Goal: Transaction & Acquisition: Book appointment/travel/reservation

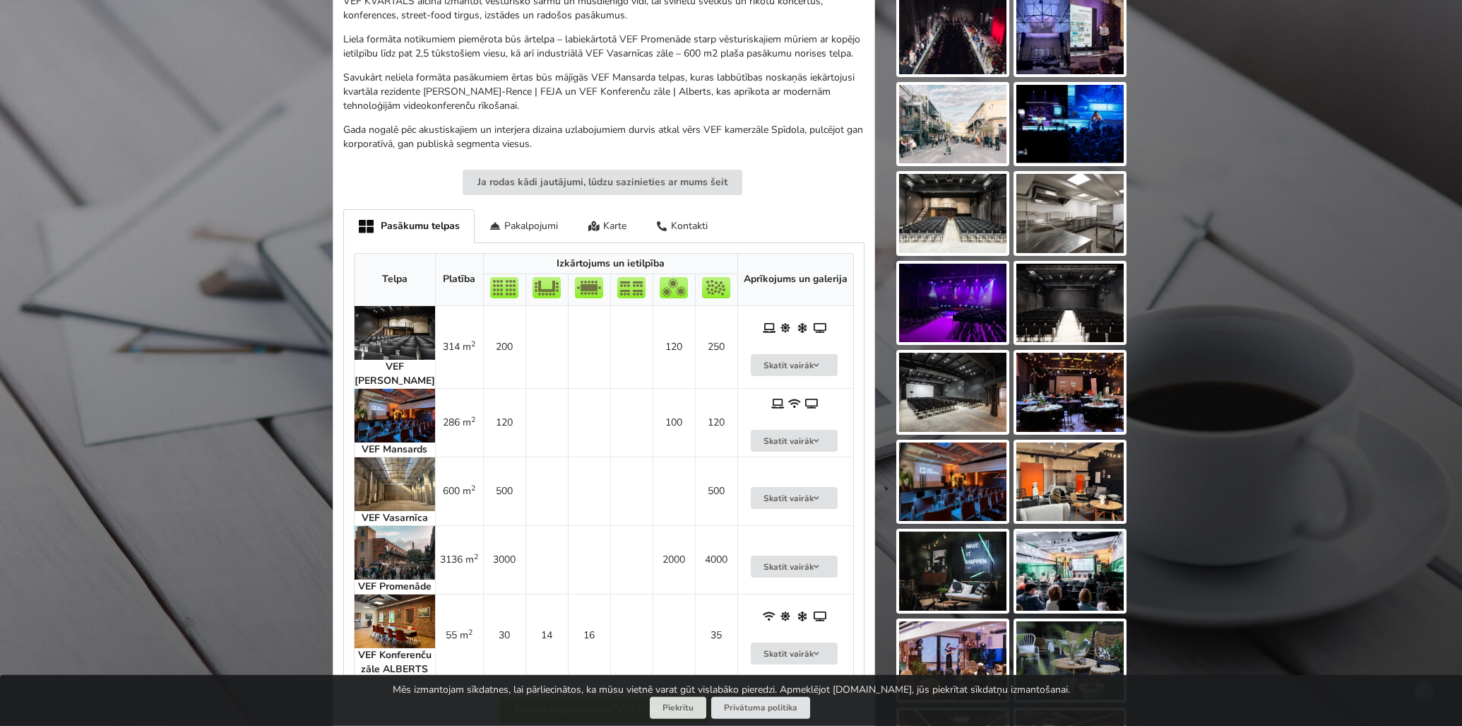
scroll to position [588, 0]
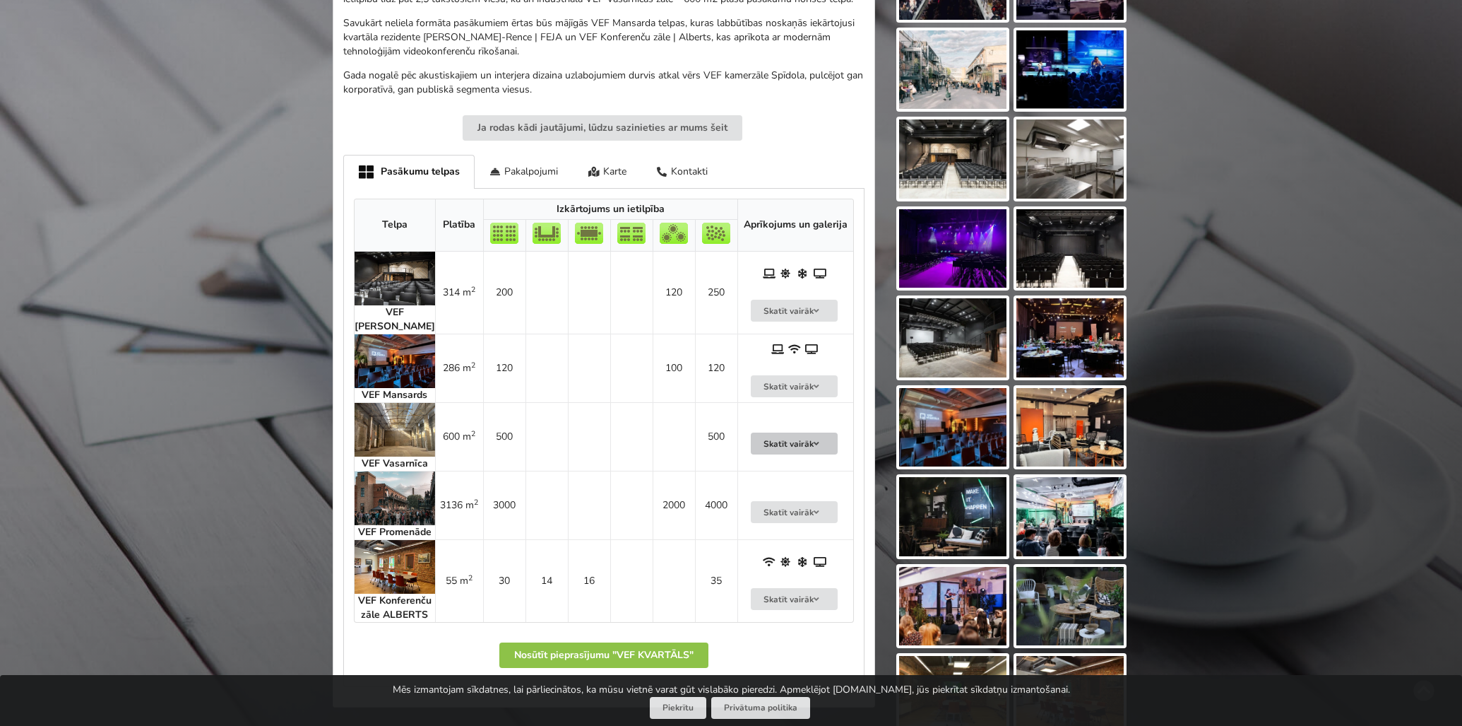
click at [790, 444] on button "Skatīt vairāk" at bounding box center [795, 443] width 88 height 22
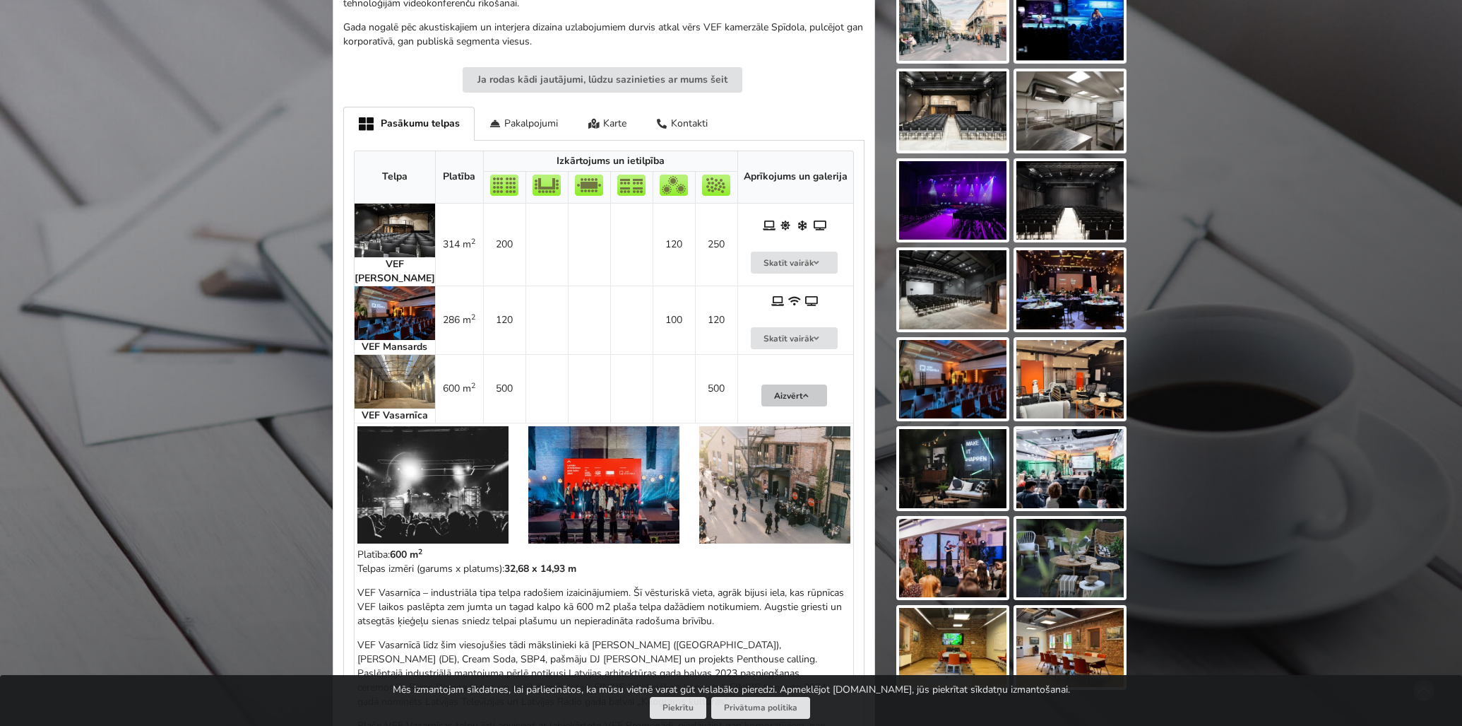
scroll to position [661, 0]
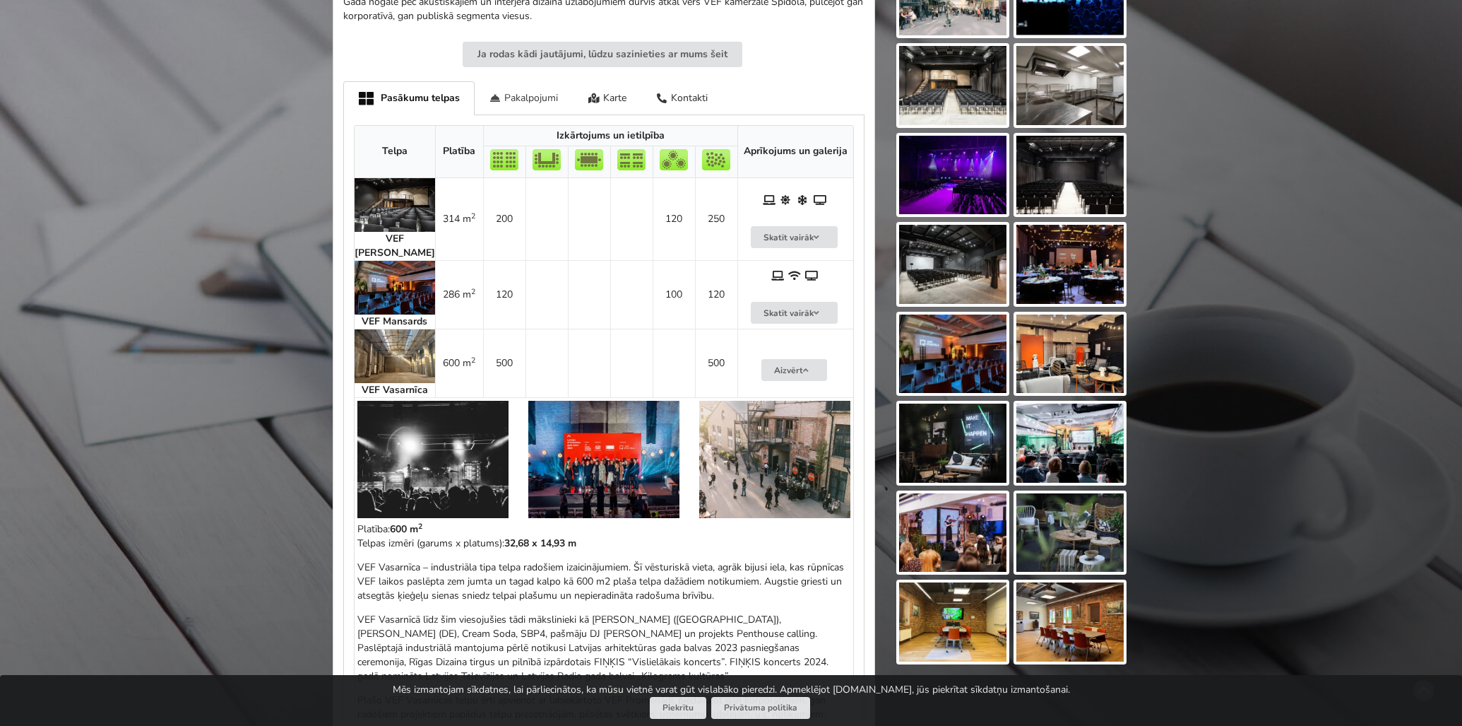
click at [516, 100] on div "Pakalpojumi" at bounding box center [524, 97] width 99 height 33
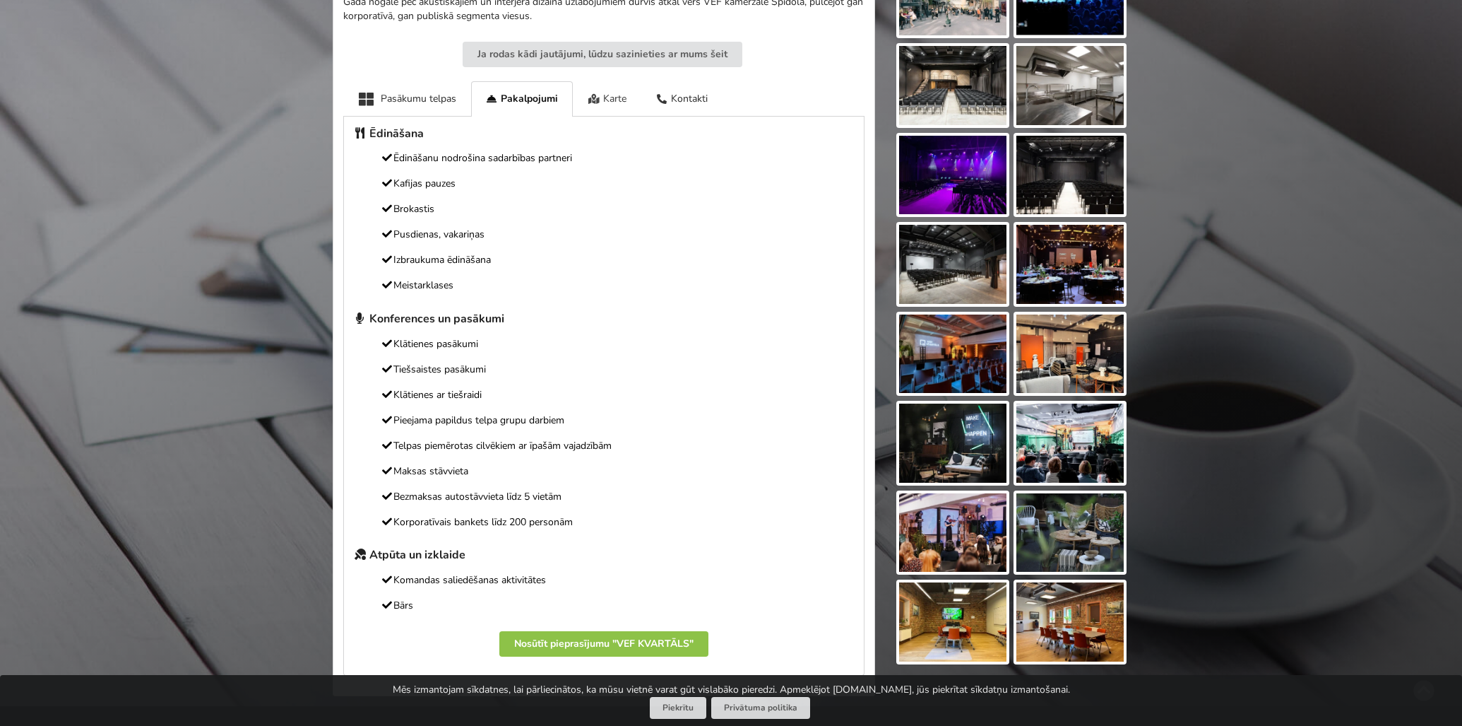
click at [616, 95] on div "Karte" at bounding box center [607, 98] width 69 height 35
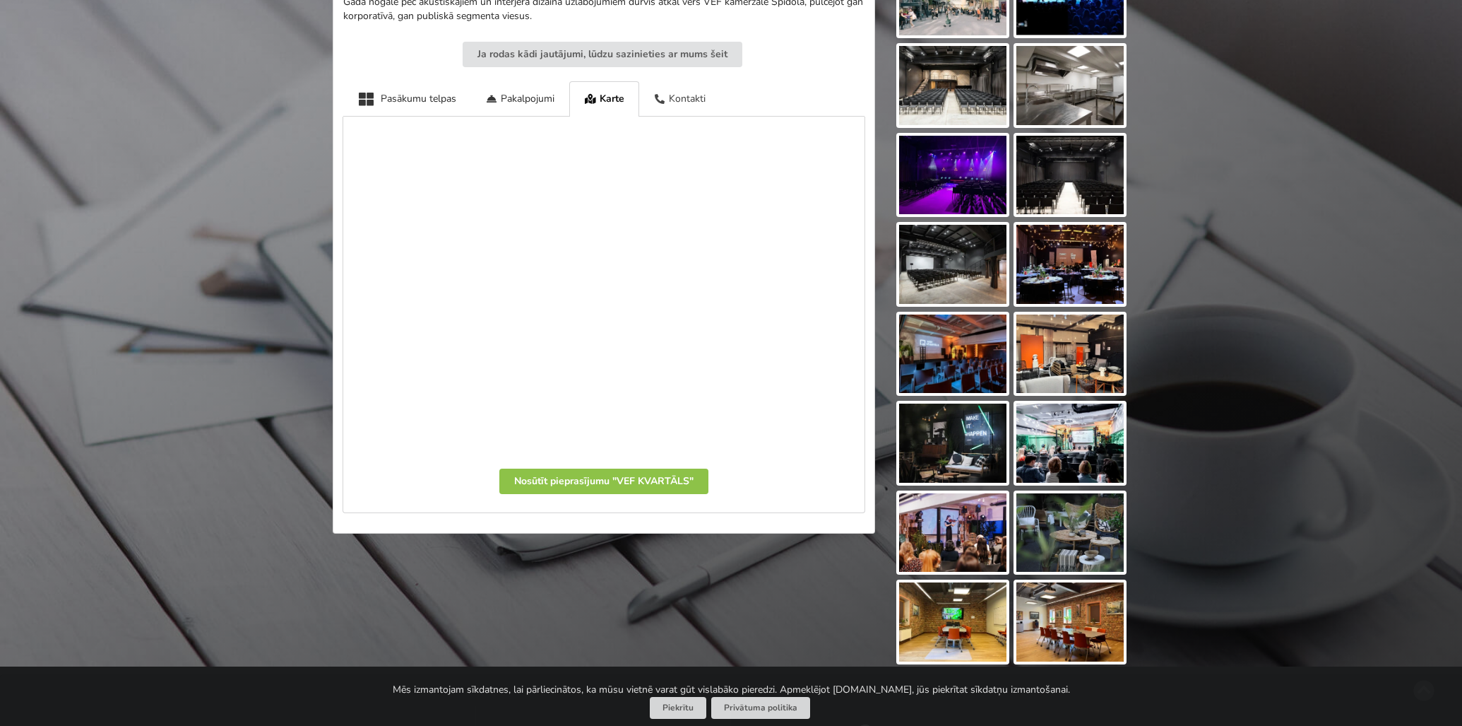
click at [677, 100] on div "Kontakti" at bounding box center [680, 98] width 82 height 35
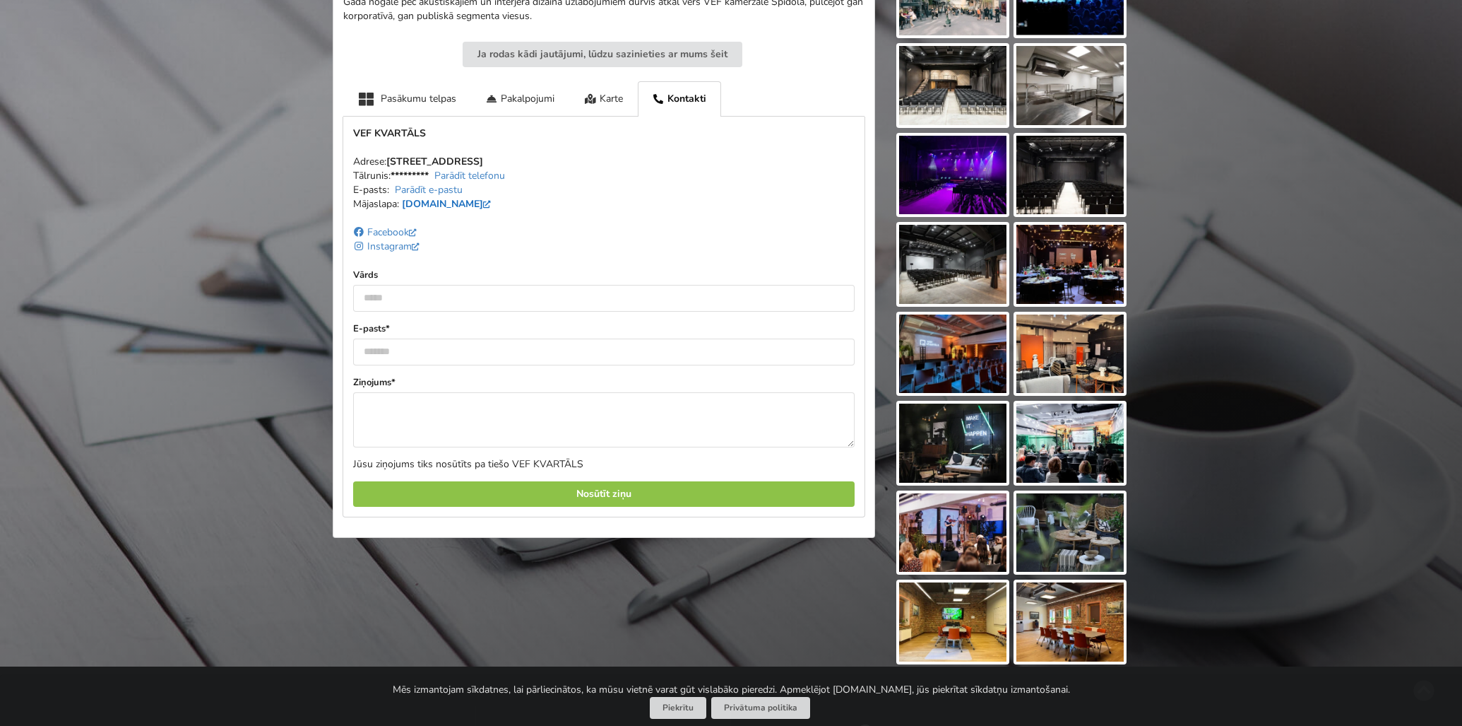
click at [442, 203] on link "vefkvartals.lv" at bounding box center [448, 203] width 93 height 13
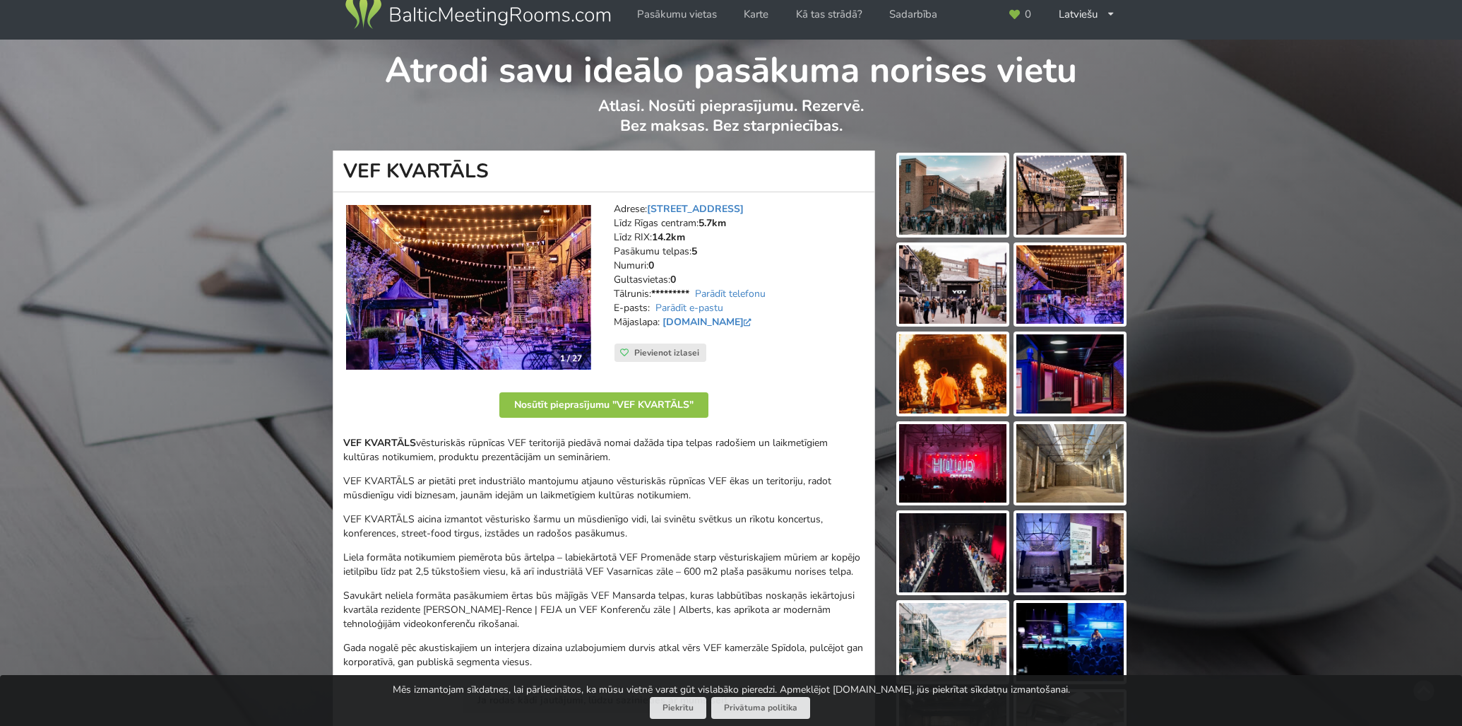
scroll to position [0, 0]
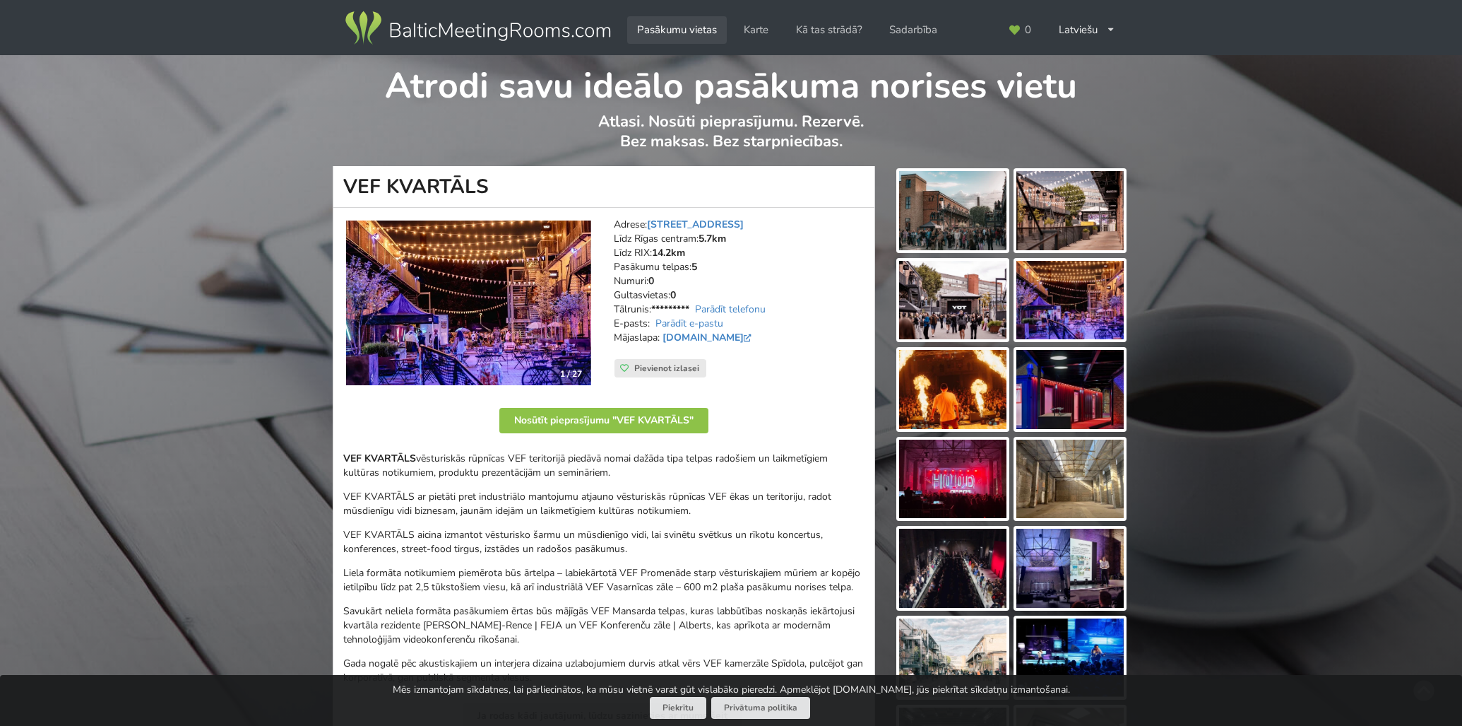
click at [687, 34] on link "Pasākumu vietas" at bounding box center [677, 30] width 100 height 28
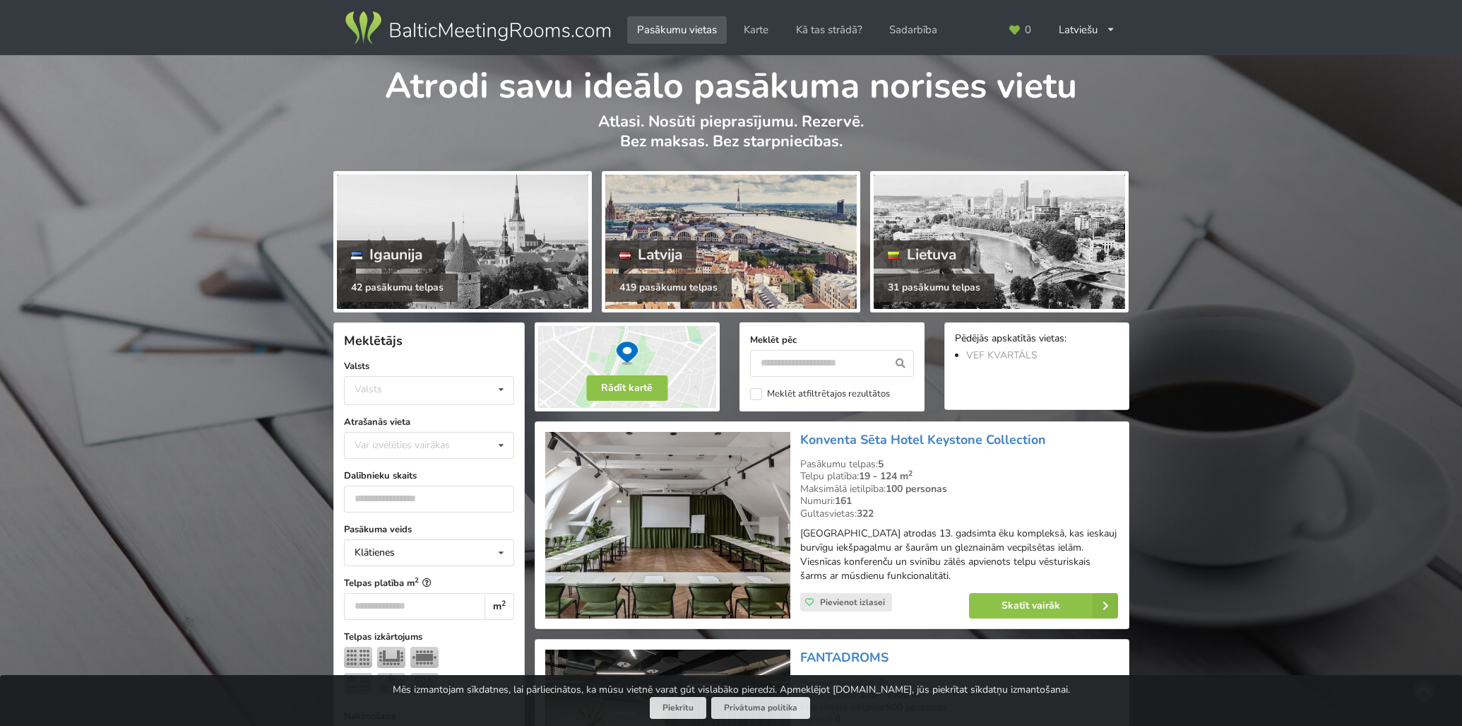
click at [750, 244] on div at bounding box center [730, 241] width 251 height 134
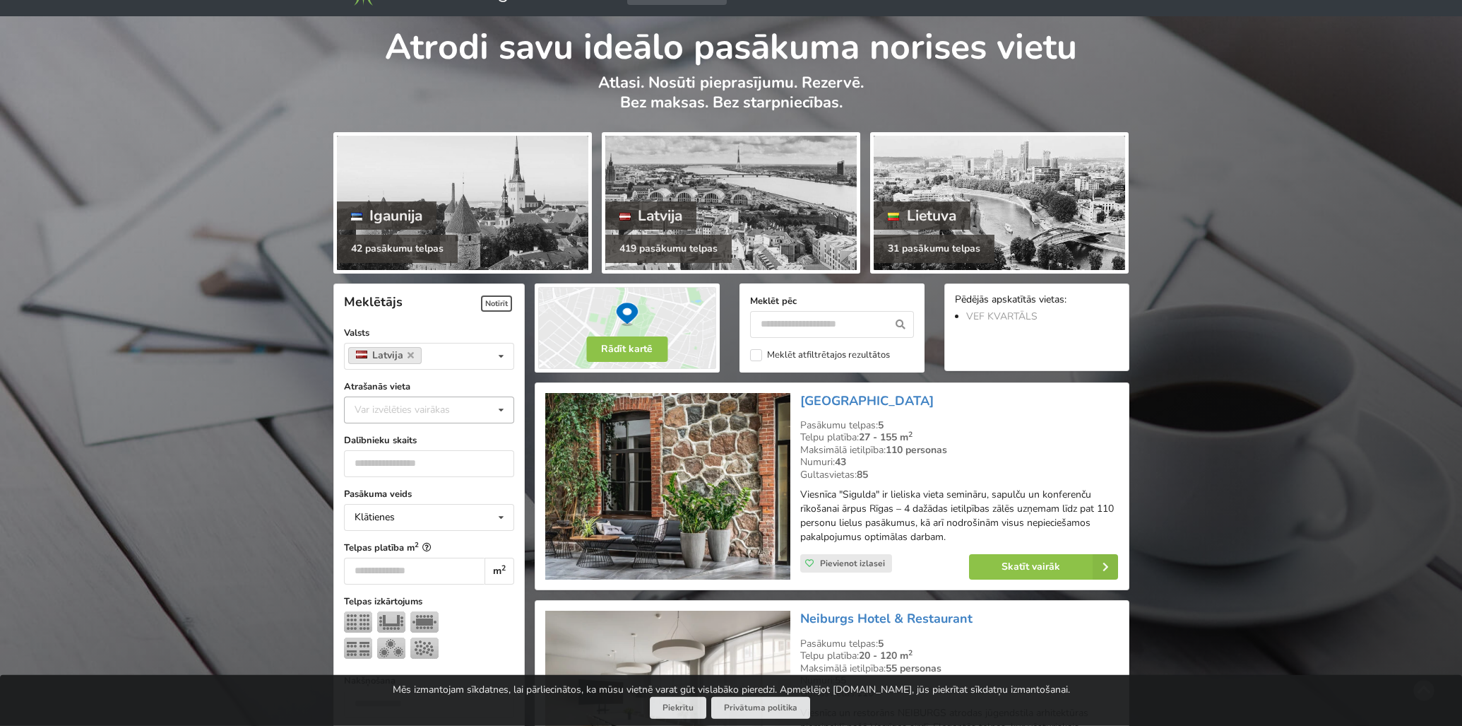
scroll to position [73, 0]
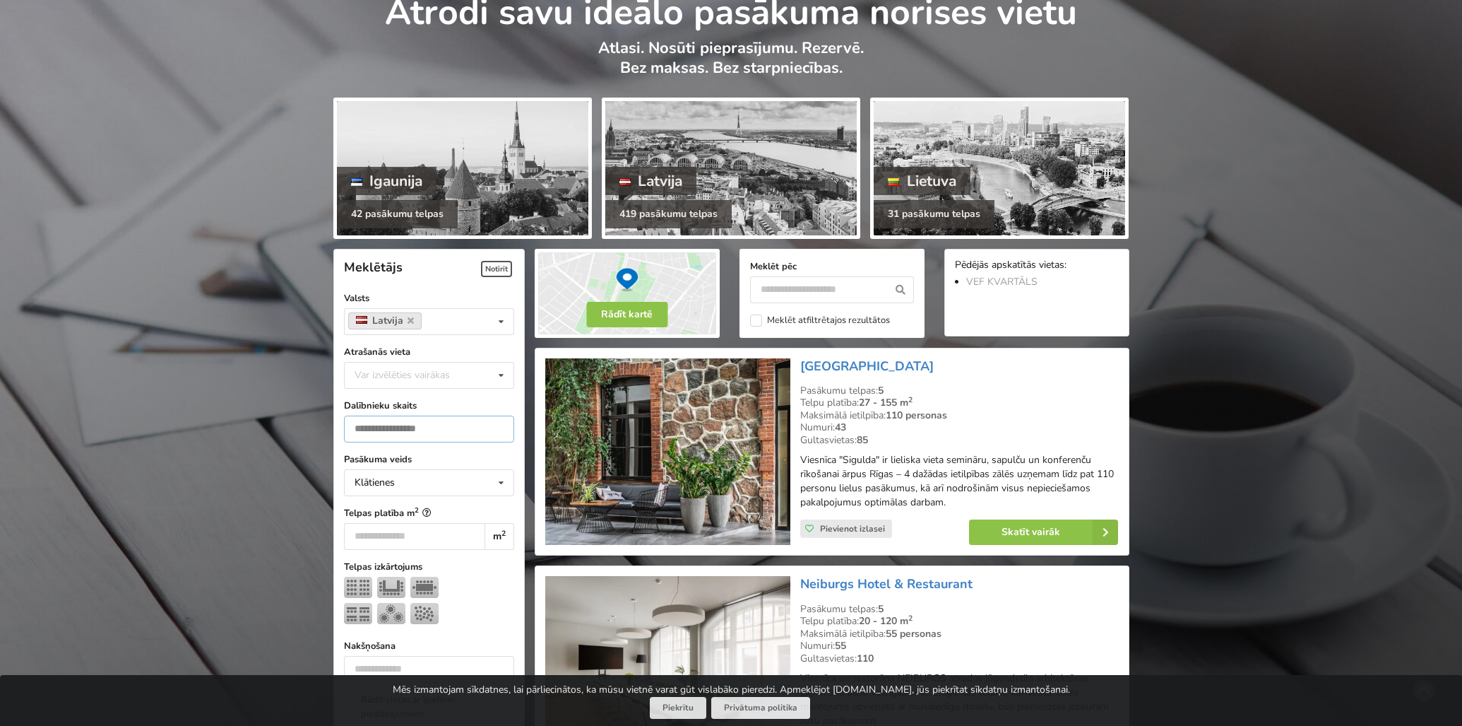
click at [466, 425] on input "number" at bounding box center [429, 428] width 170 height 27
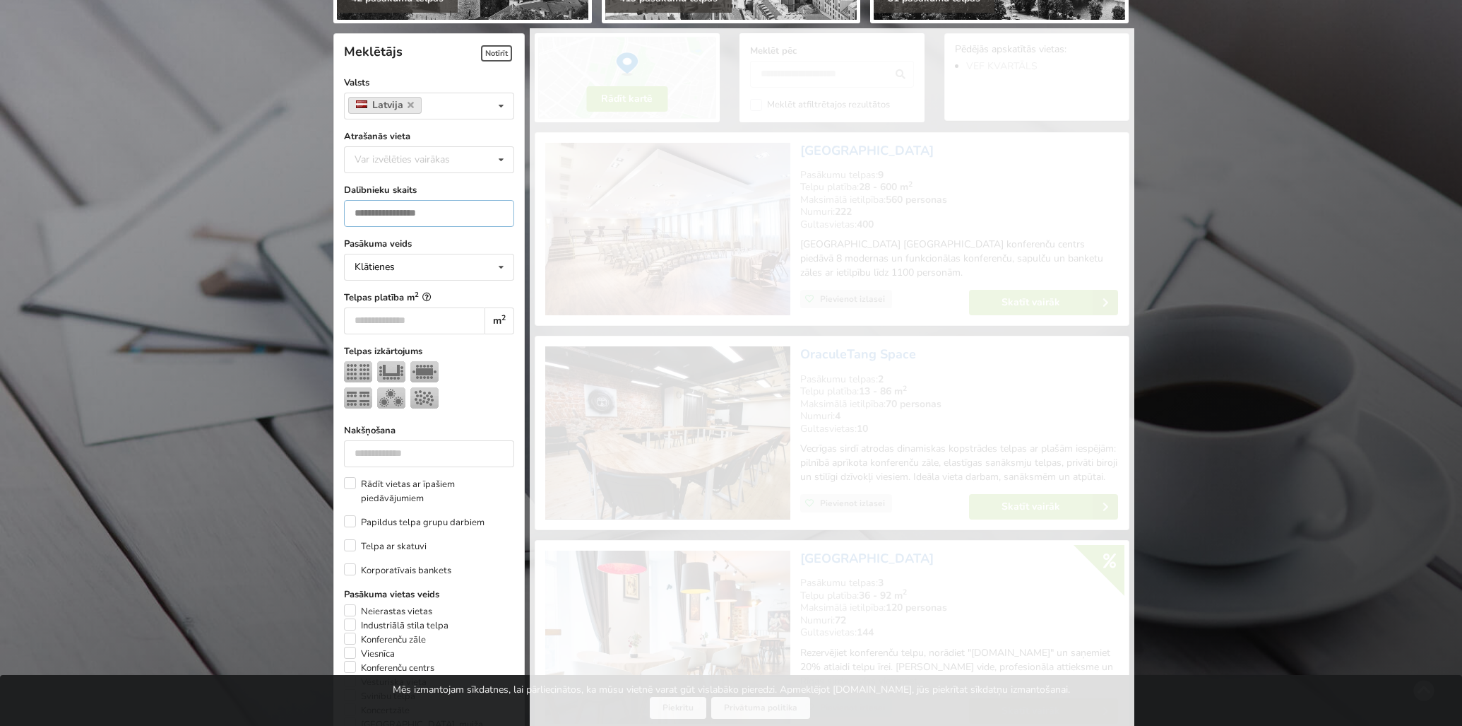
scroll to position [316, 0]
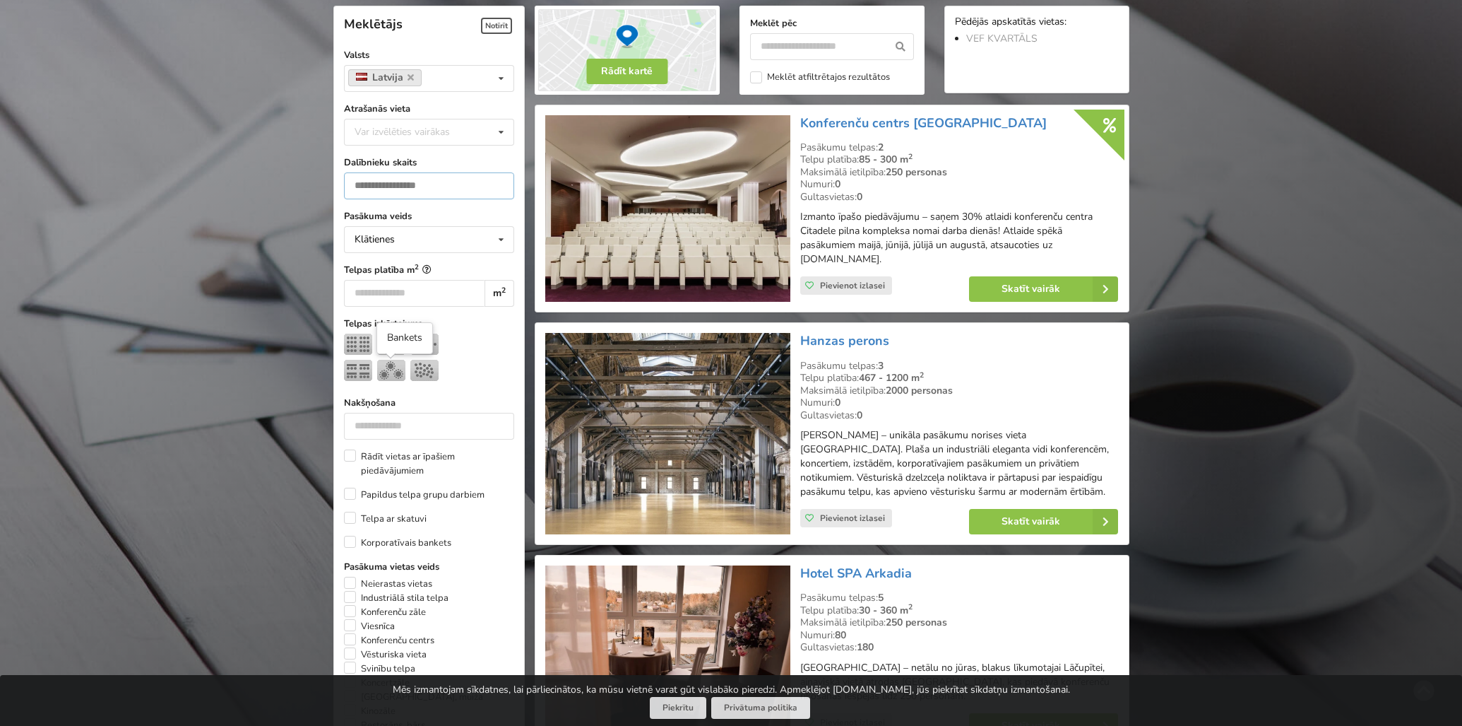
type input "***"
click at [395, 371] on img at bounding box center [391, 370] width 28 height 21
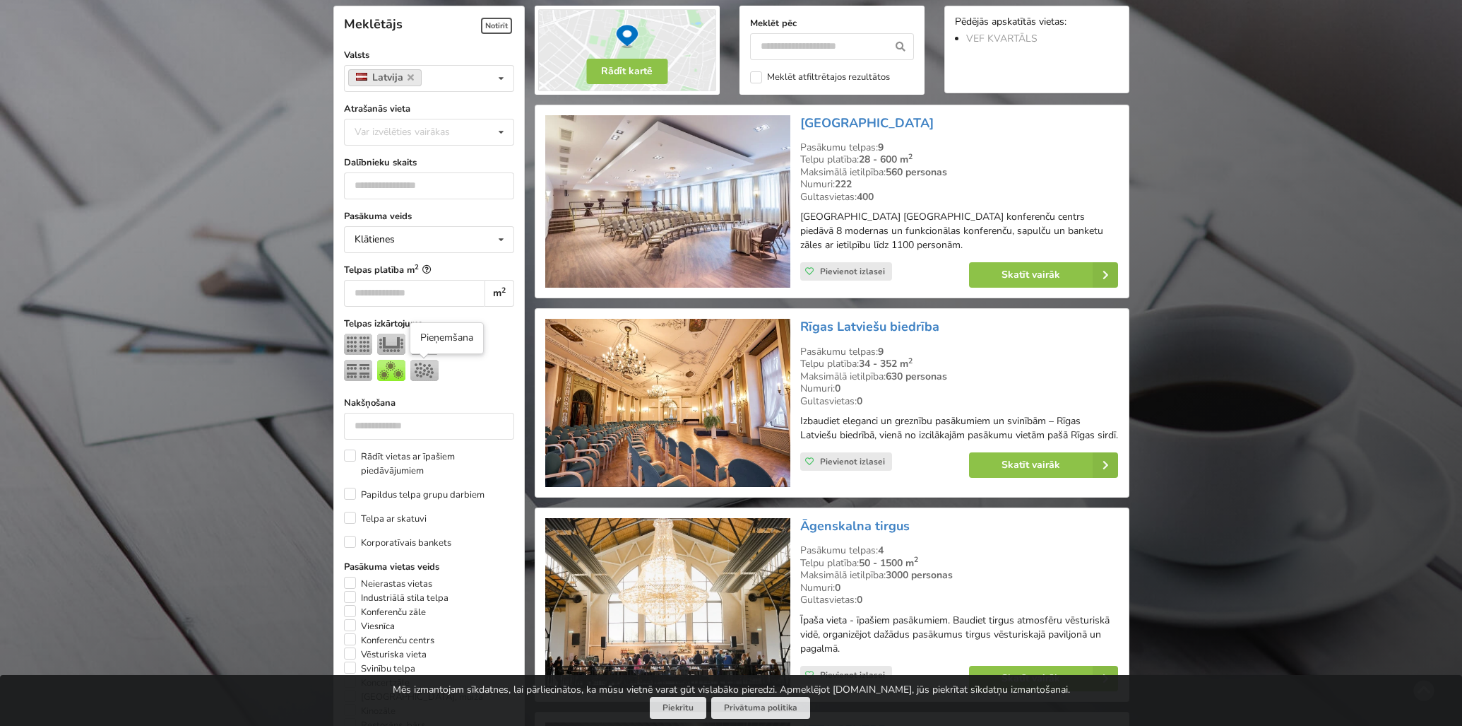
click at [426, 372] on img at bounding box center [424, 370] width 28 height 21
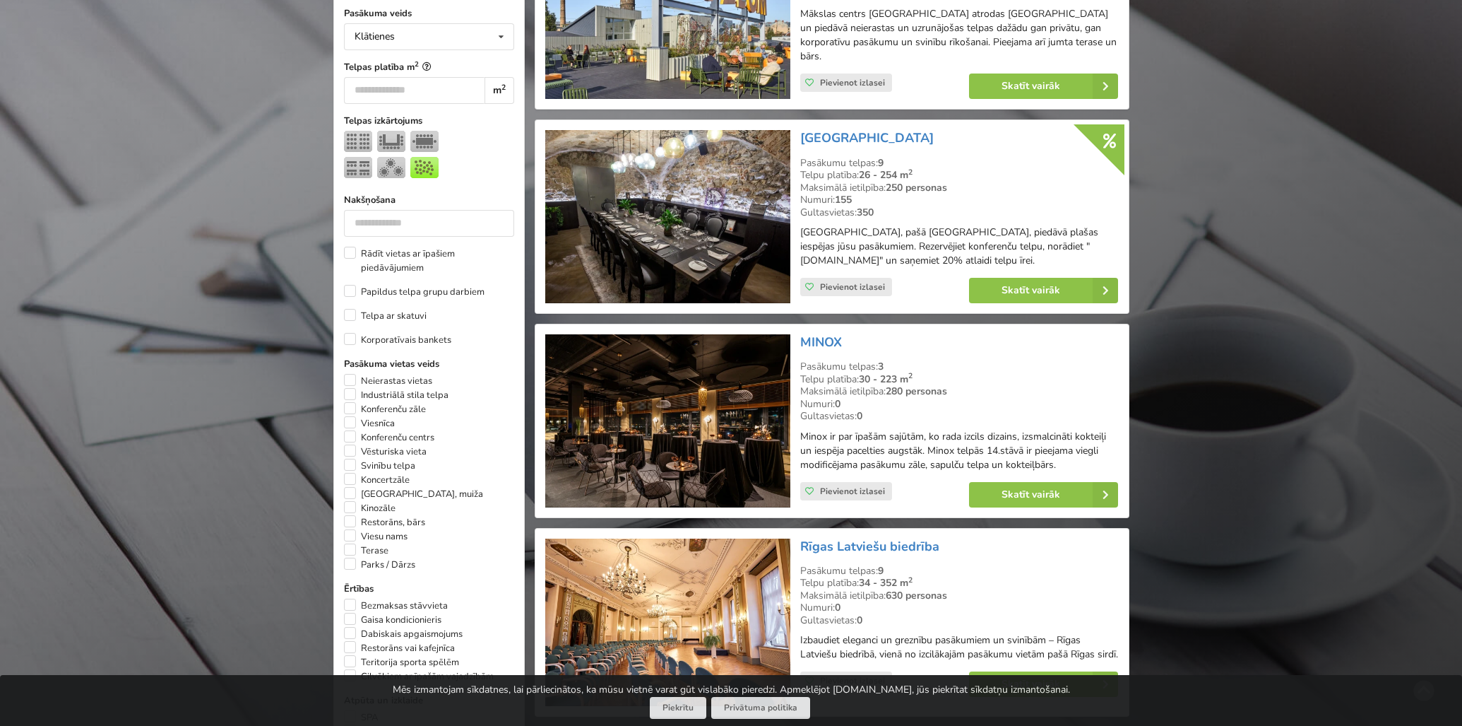
scroll to position [537, 0]
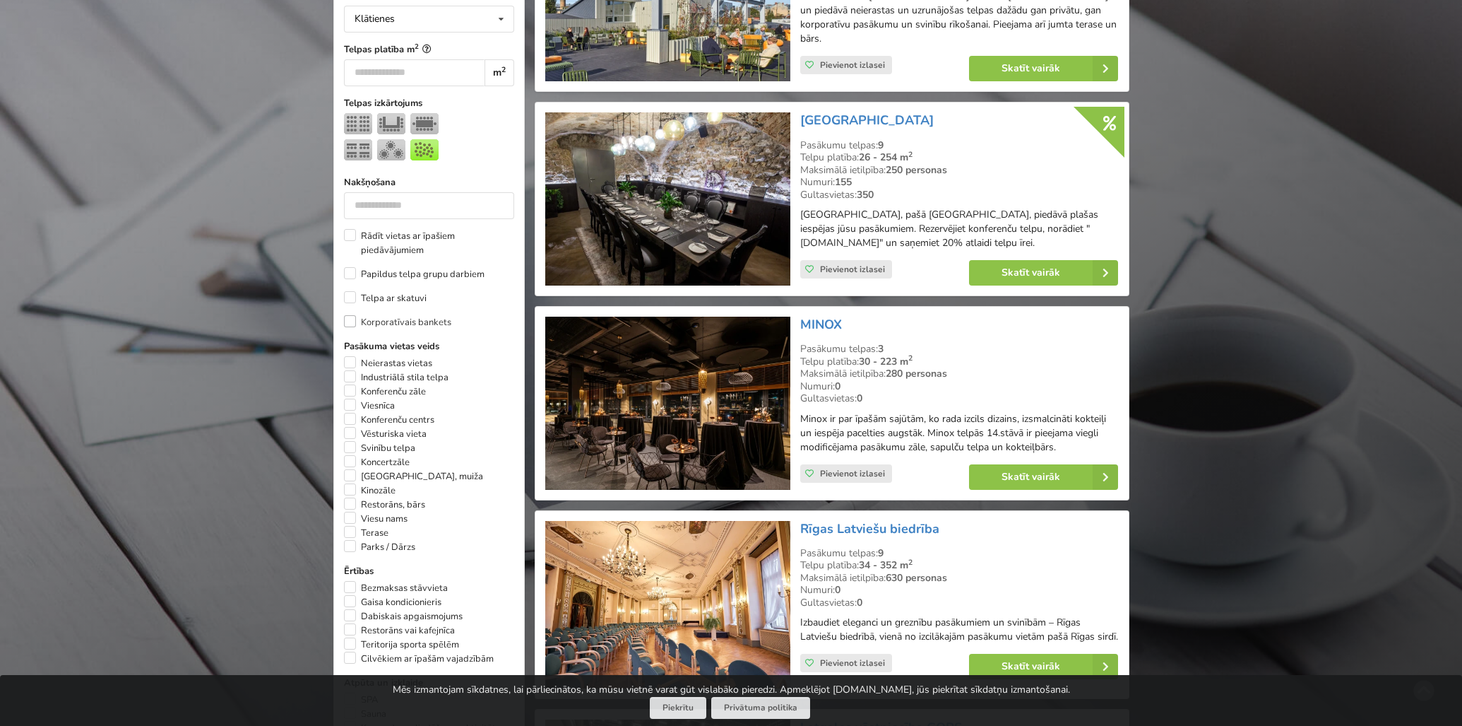
click at [357, 322] on label "Korporatīvais bankets" at bounding box center [397, 322] width 107 height 14
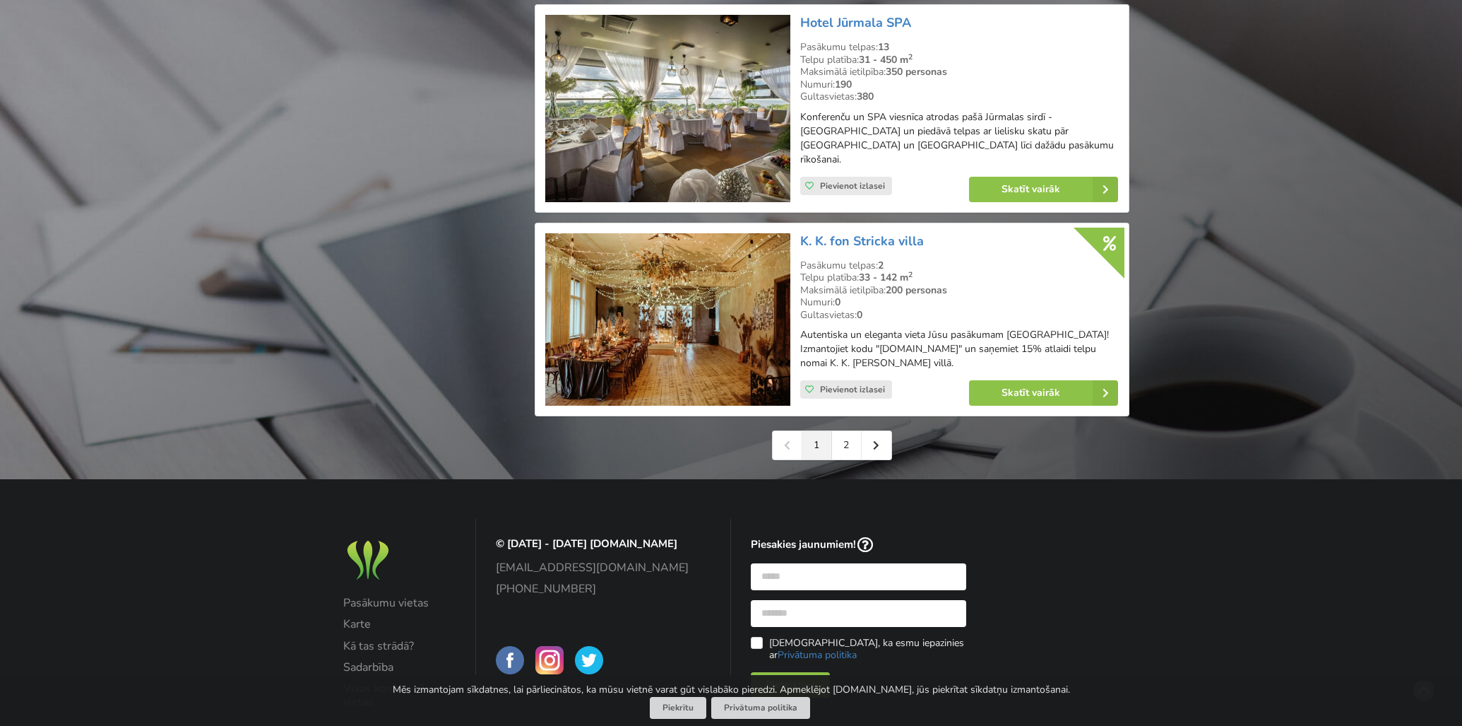
scroll to position [3108, 0]
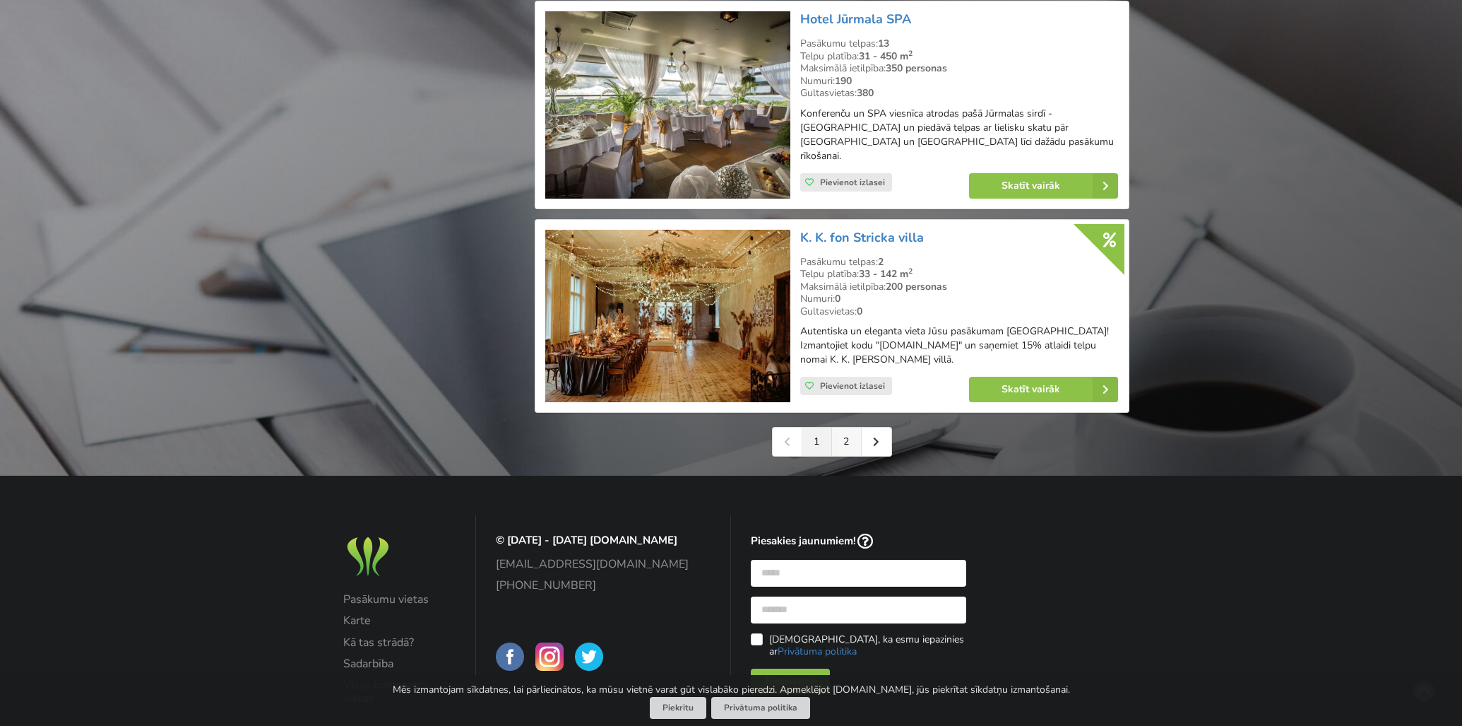
click at [853, 430] on link "2" at bounding box center [847, 441] width 30 height 28
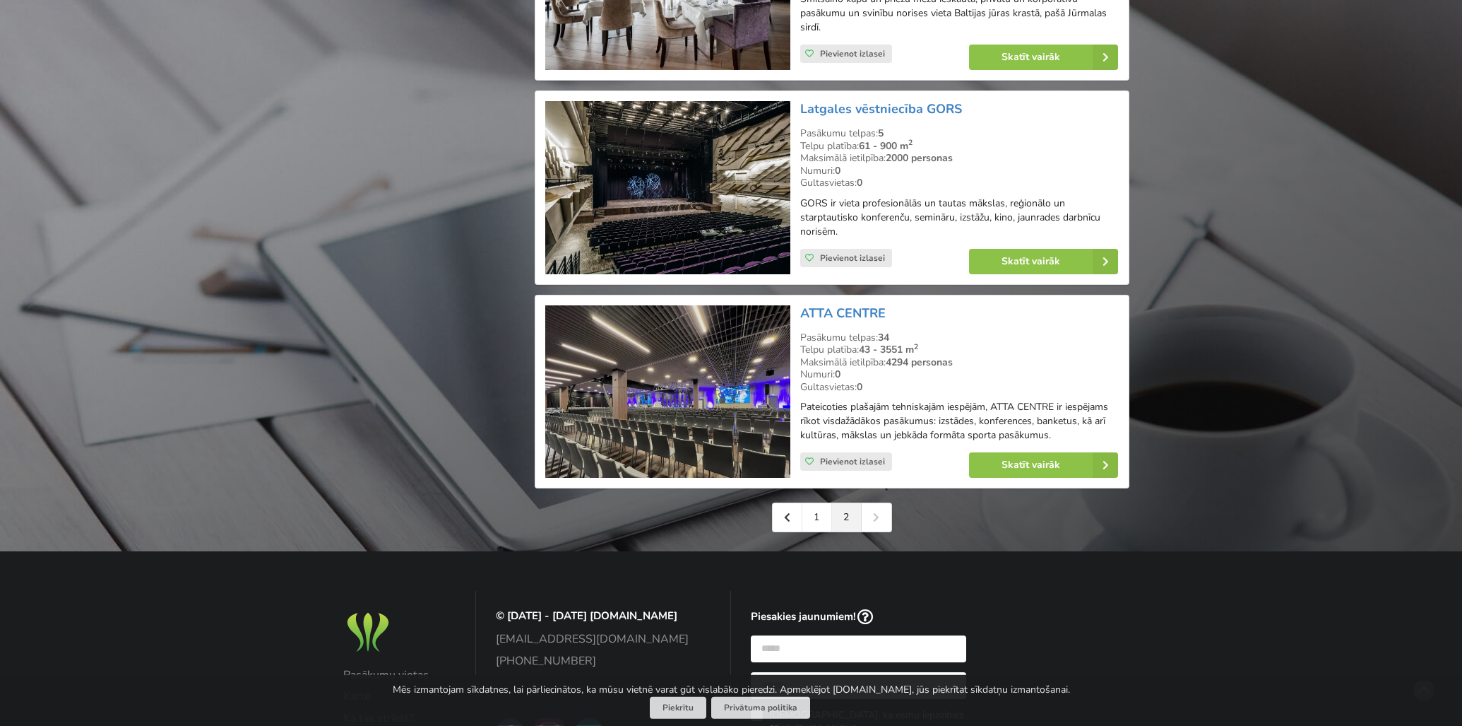
scroll to position [2498, 0]
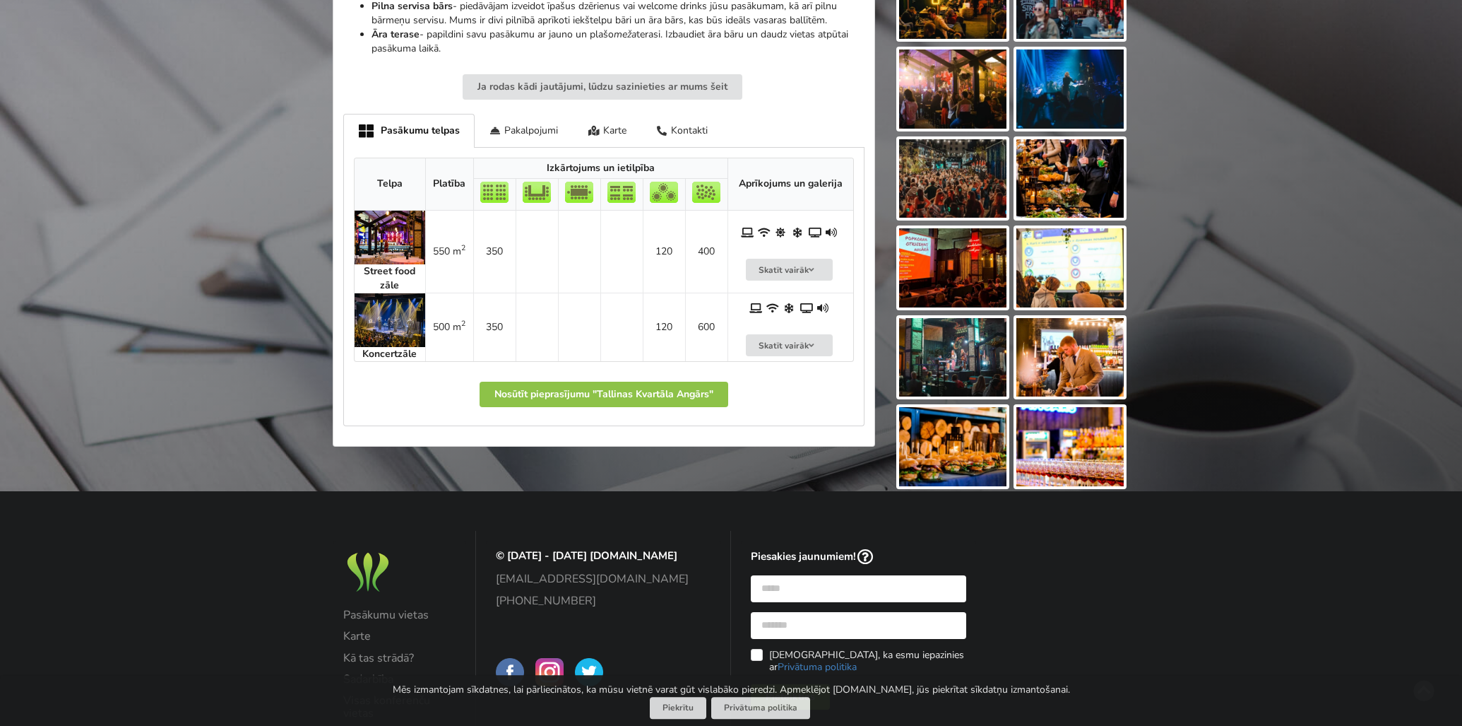
scroll to position [661, 0]
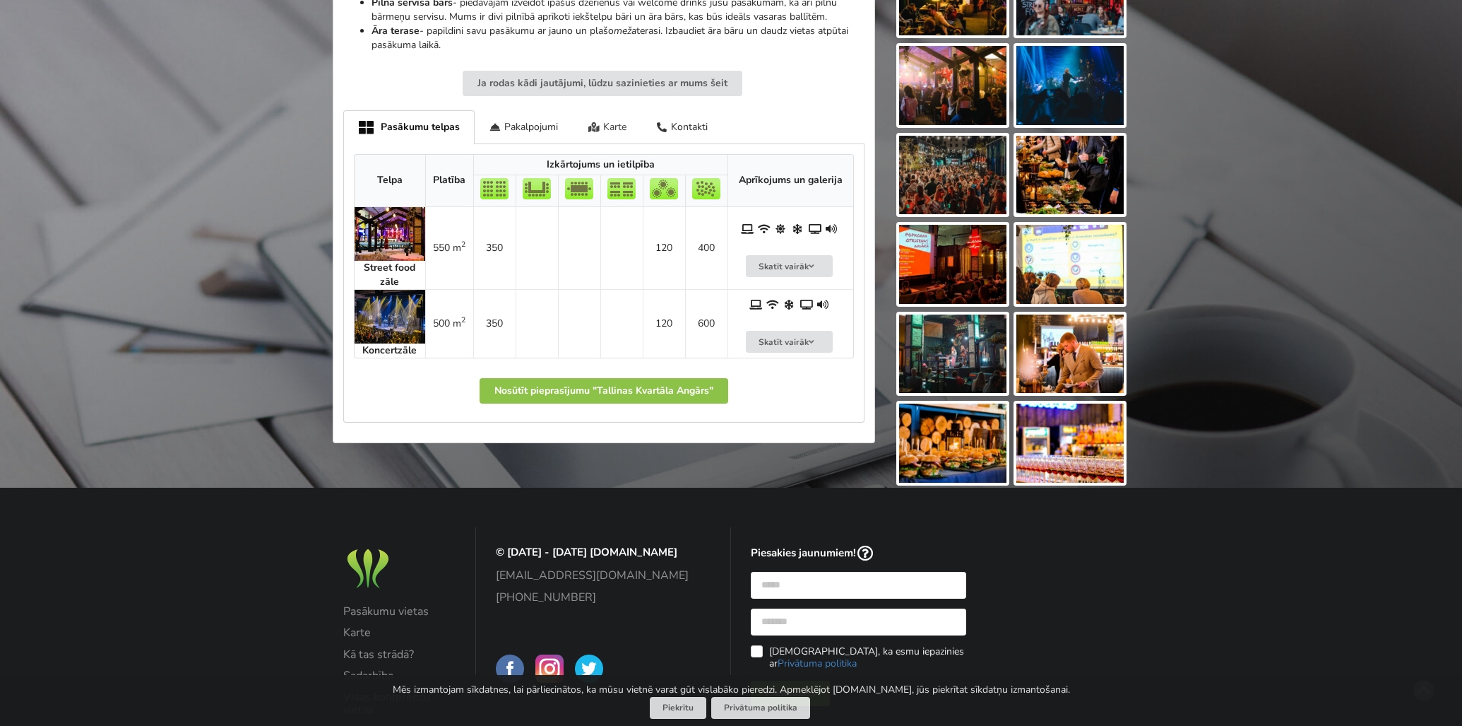
click at [607, 124] on div "Karte" at bounding box center [607, 126] width 69 height 33
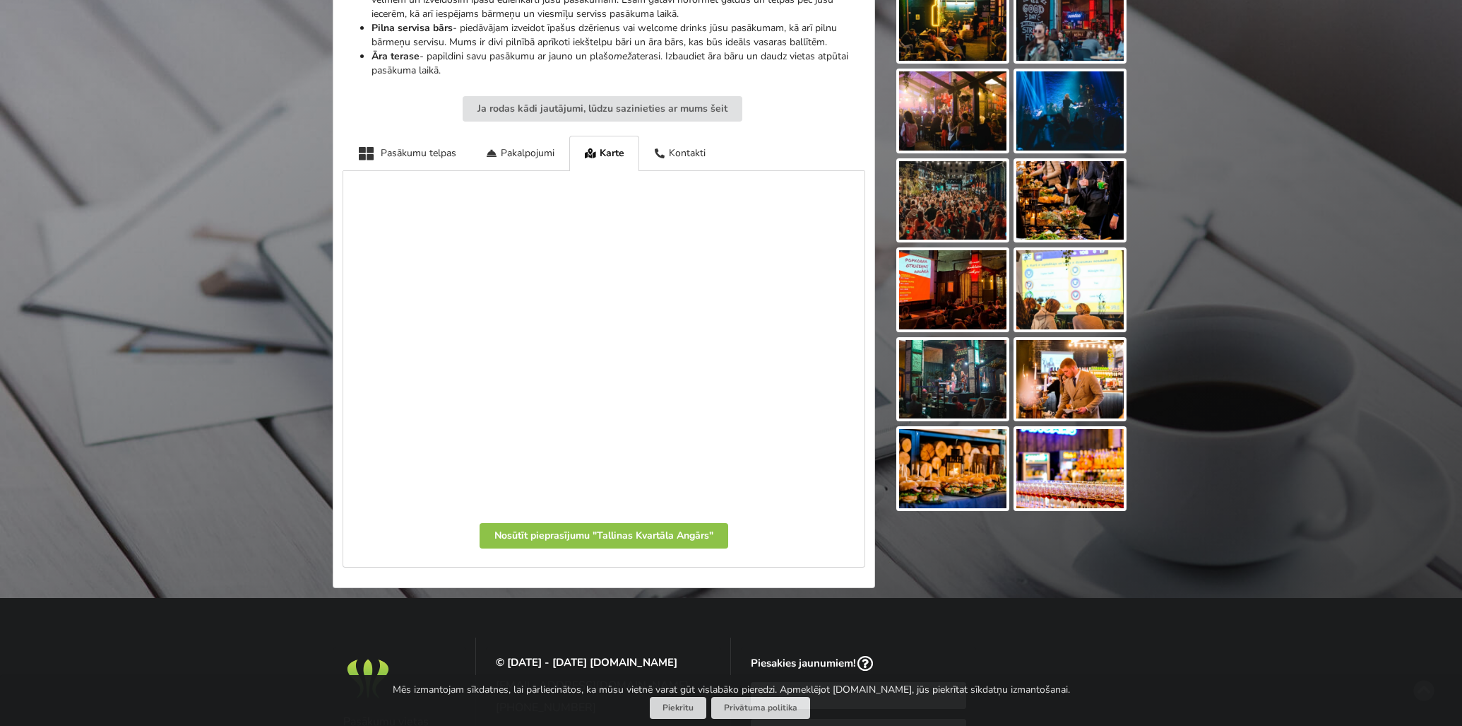
scroll to position [621, 0]
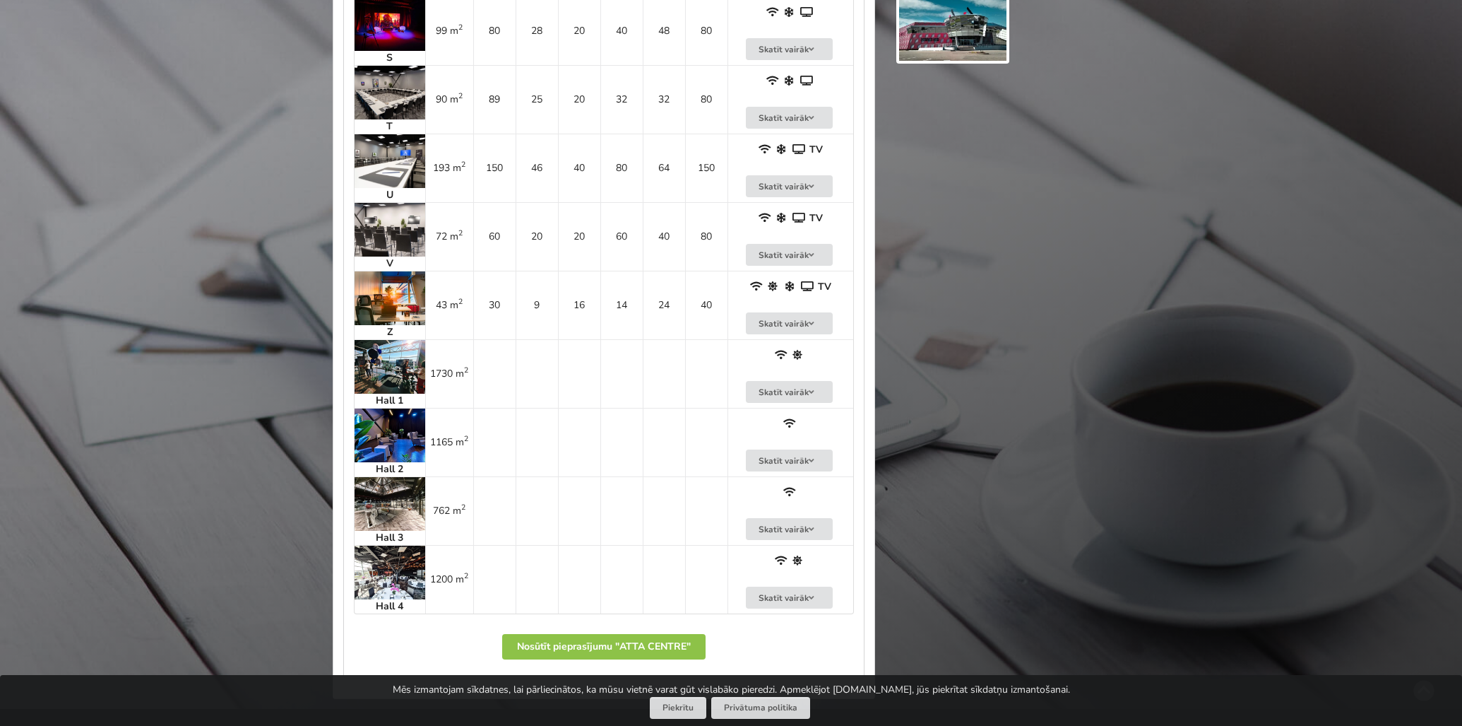
scroll to position [2498, 0]
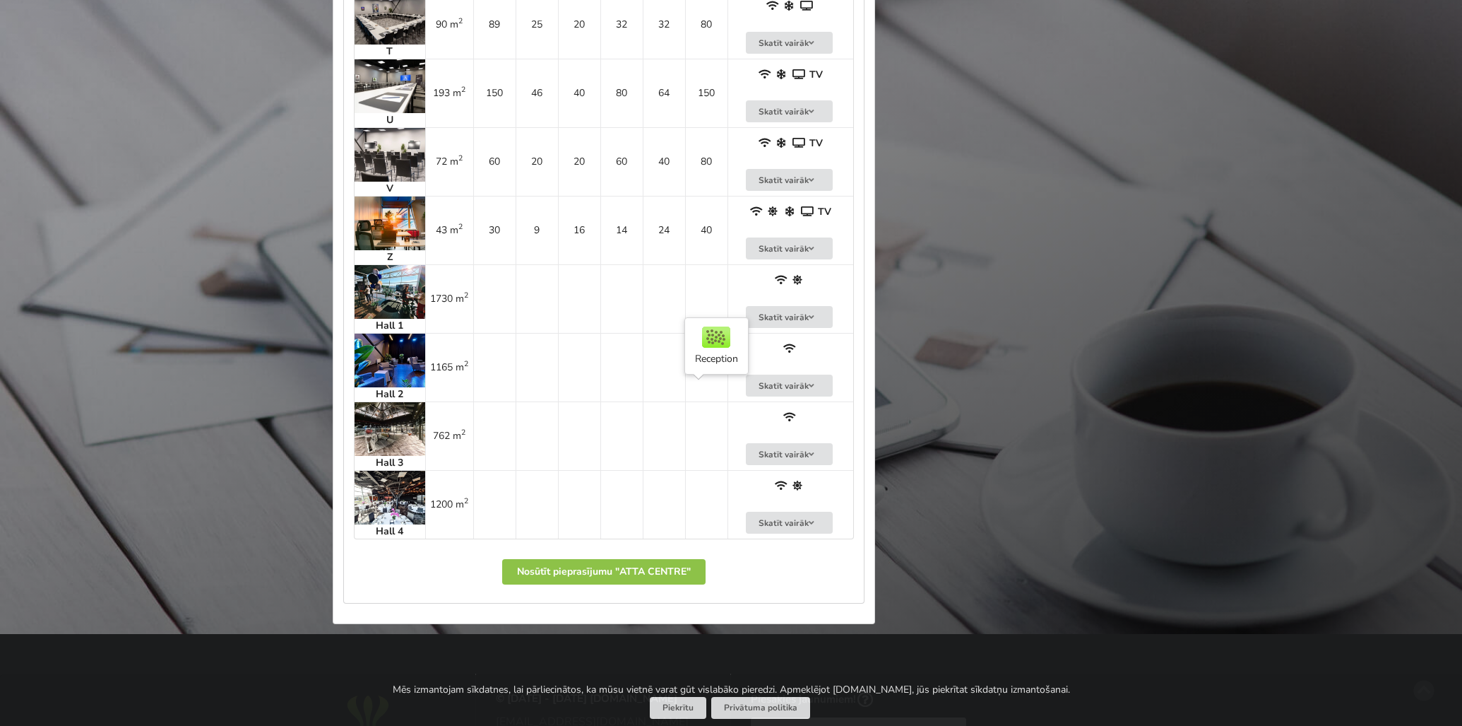
click at [703, 412] on td at bounding box center [706, 435] width 42 height 69
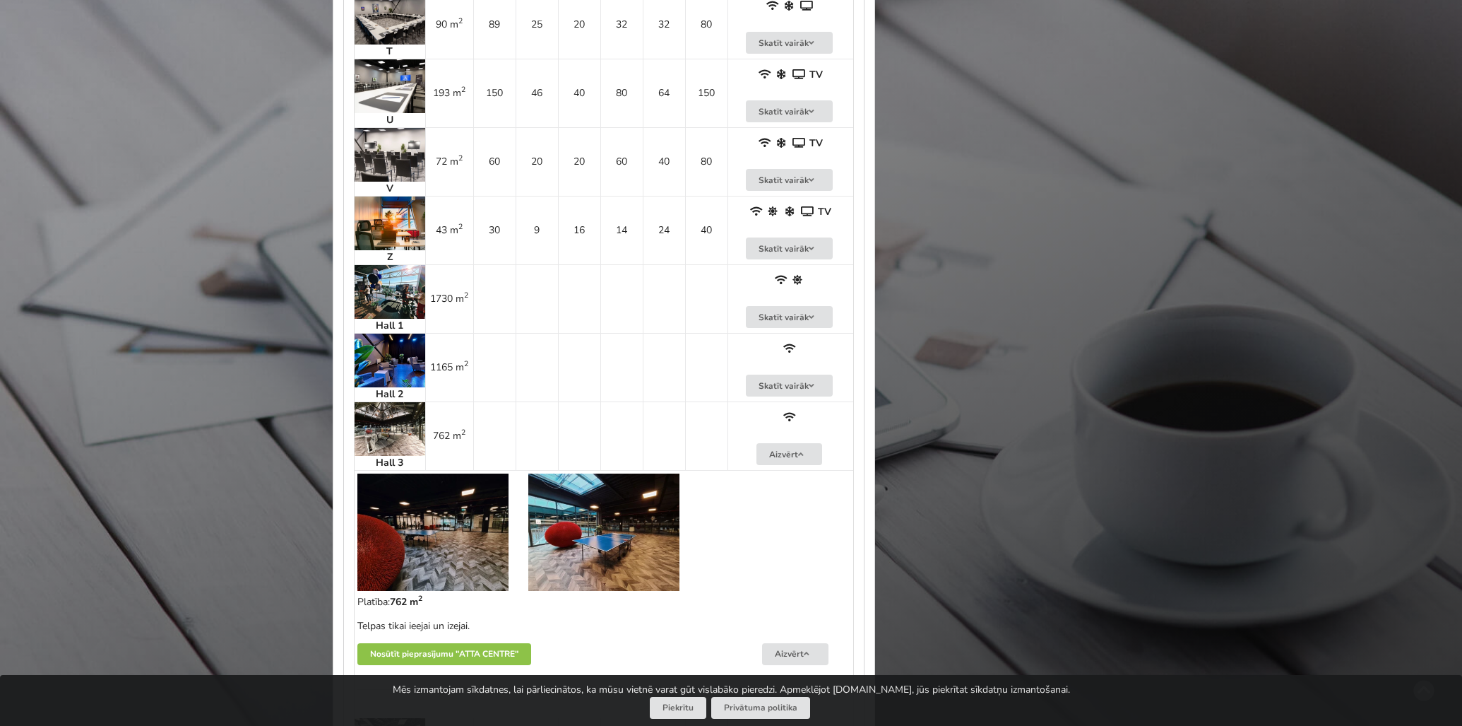
click at [429, 518] on img at bounding box center [432, 531] width 151 height 117
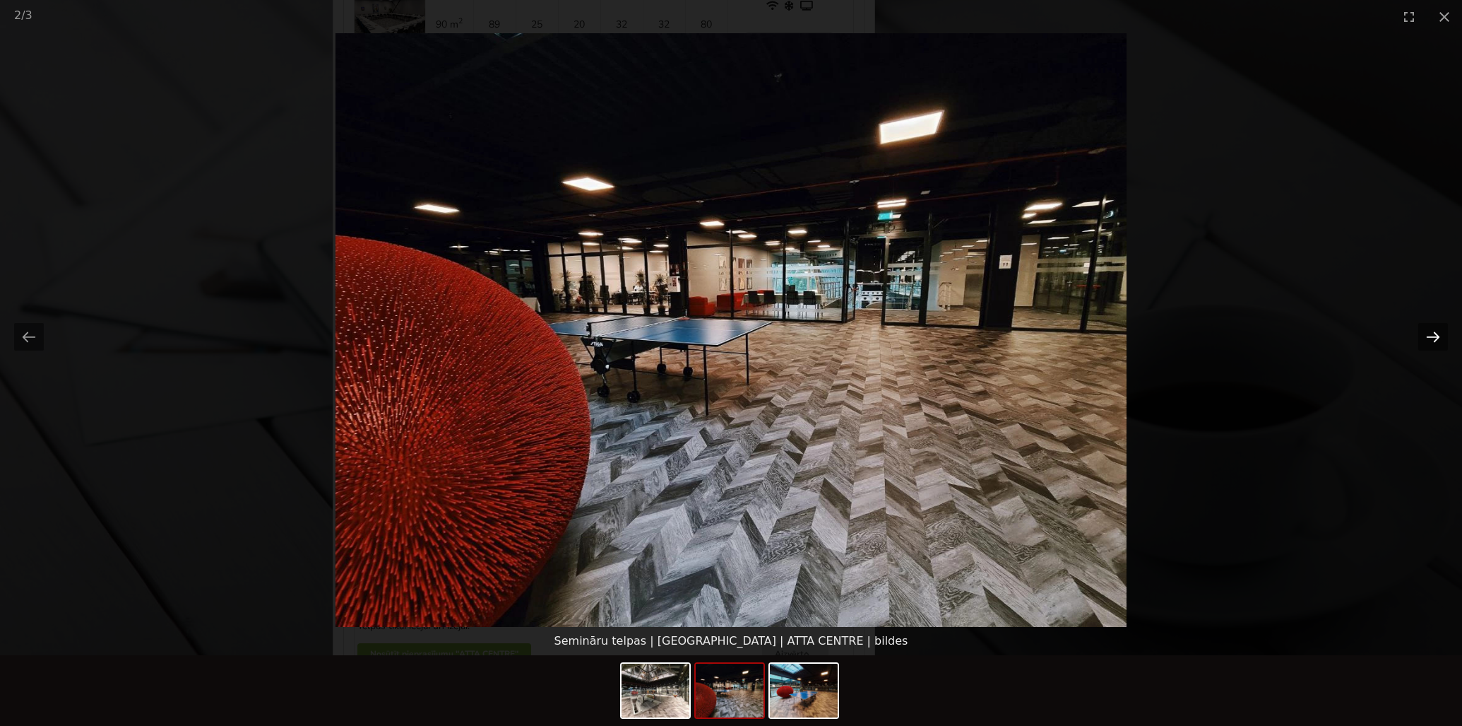
click at [1435, 330] on button "Next slide" at bounding box center [1434, 337] width 30 height 28
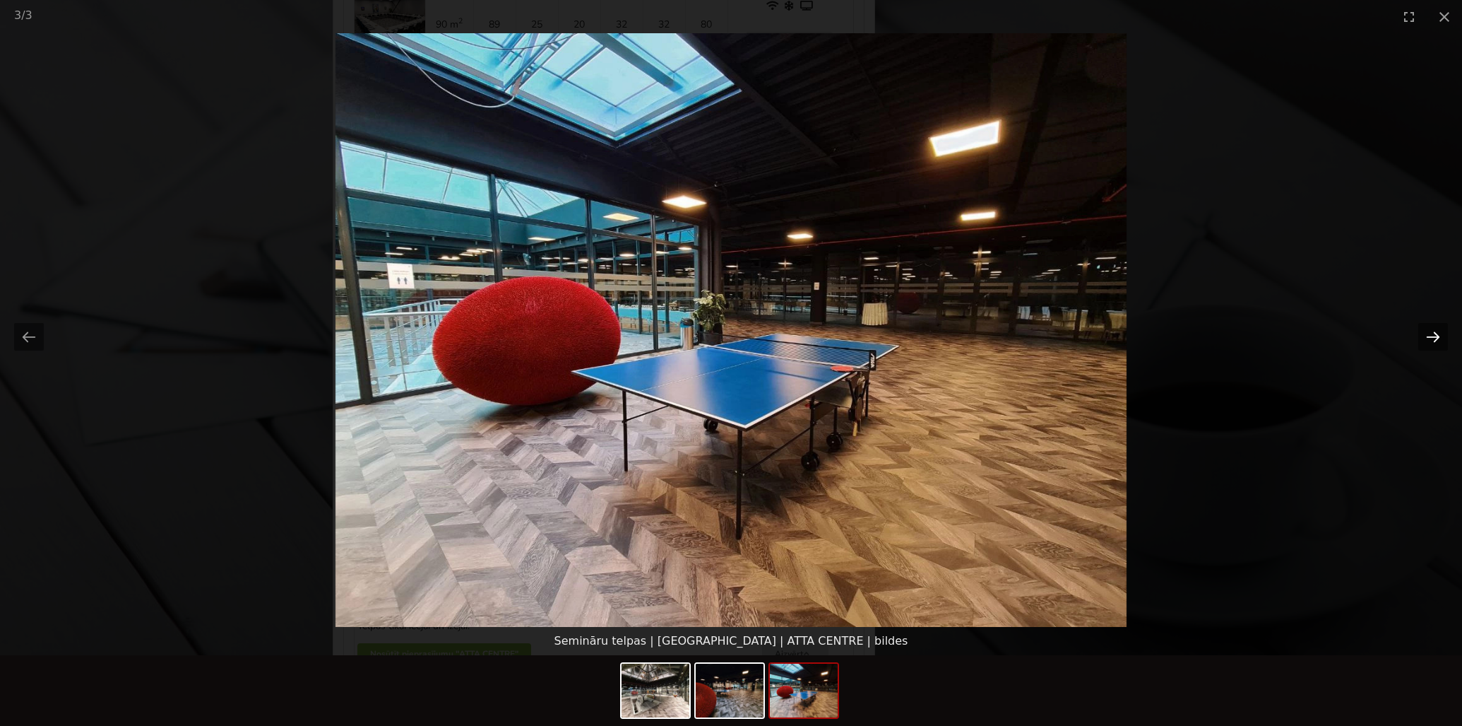
click at [1433, 329] on button "Next slide" at bounding box center [1434, 337] width 30 height 28
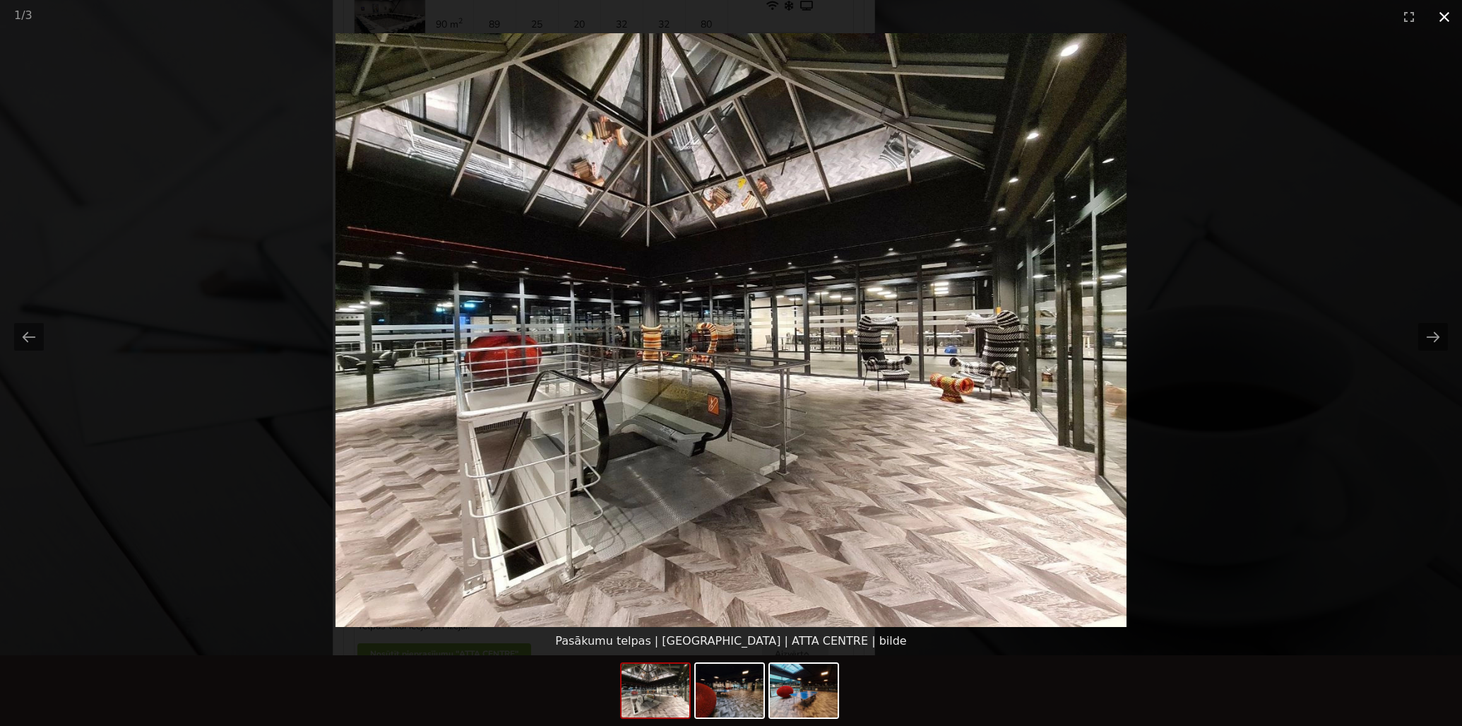
click at [1445, 16] on button "Close gallery" at bounding box center [1444, 16] width 35 height 33
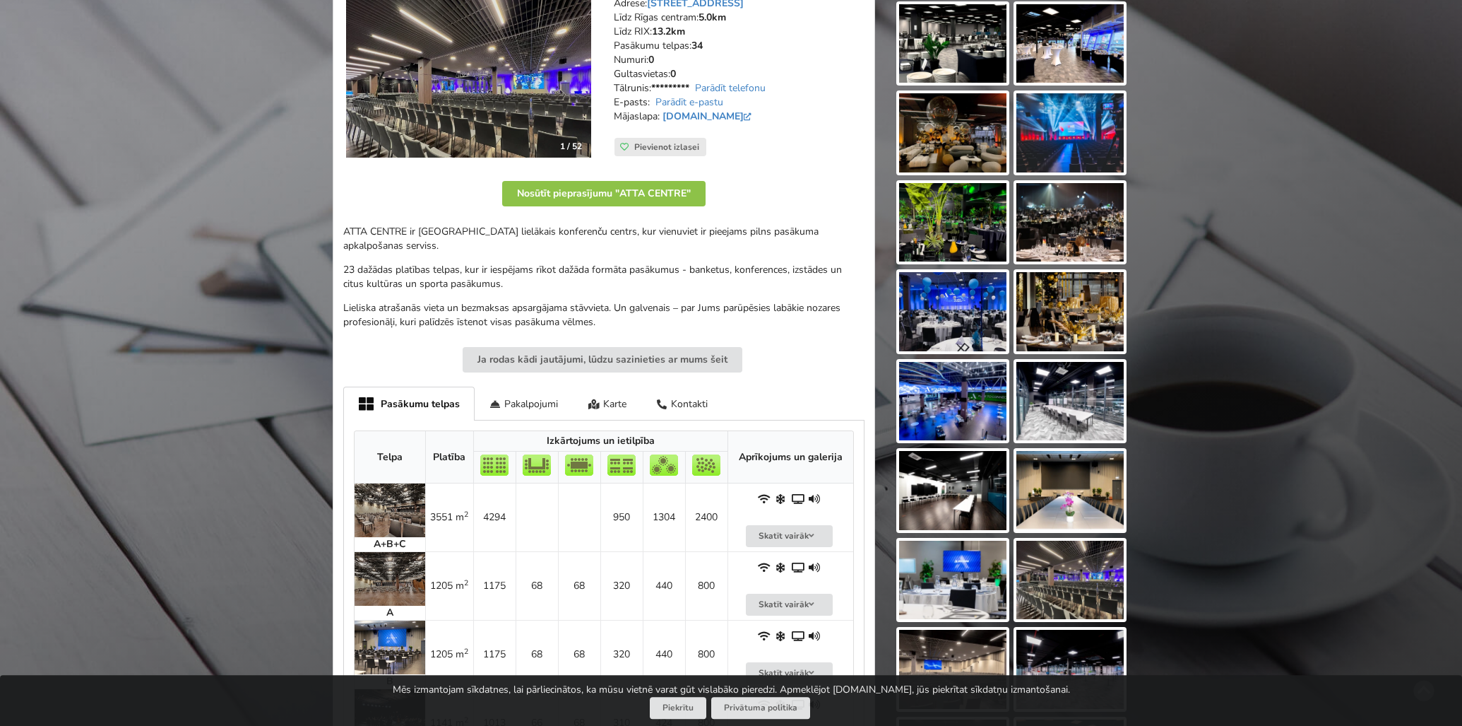
scroll to position [220, 0]
